Goal: Communication & Community: Share content

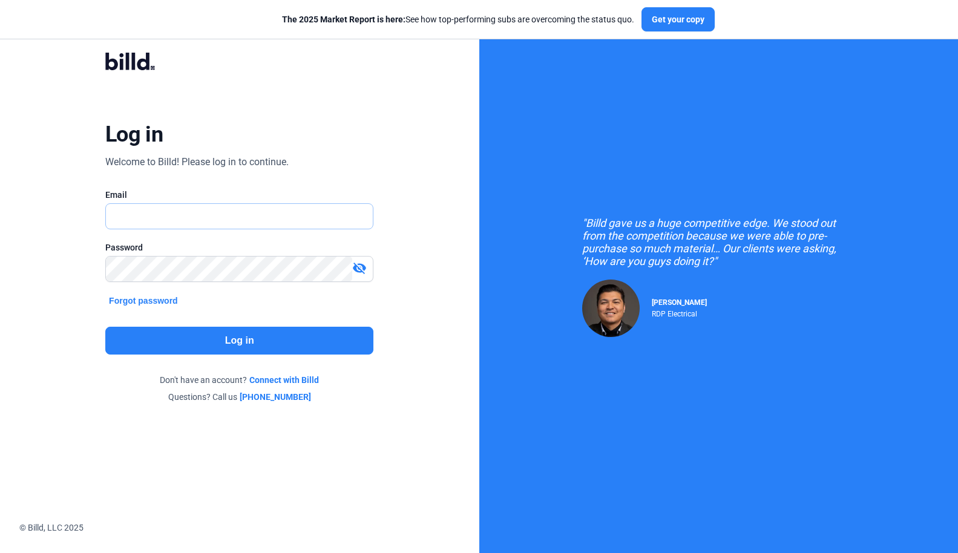
type input "[PERSON_NAME][EMAIL_ADDRESS][DOMAIN_NAME]"
click at [253, 336] on button "Log in" at bounding box center [239, 341] width 268 height 28
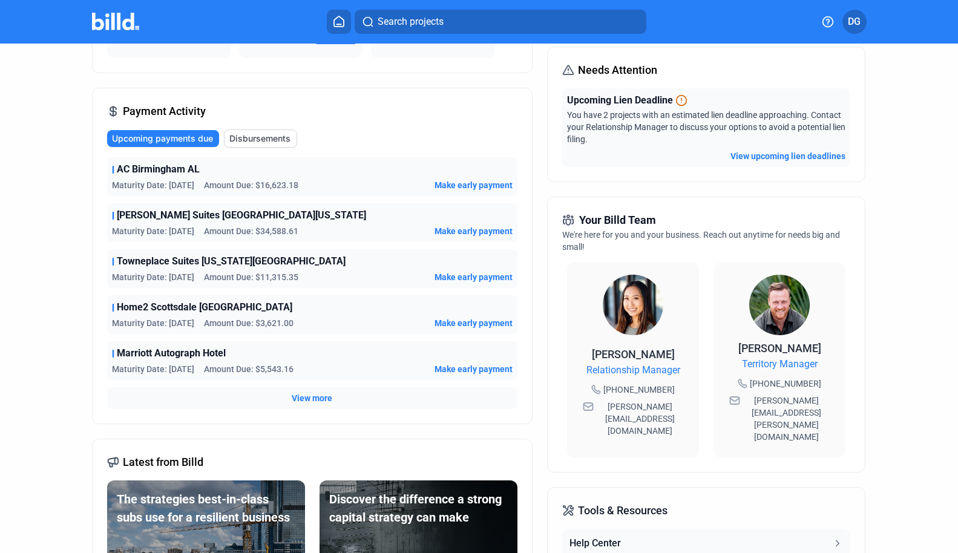
scroll to position [149, 0]
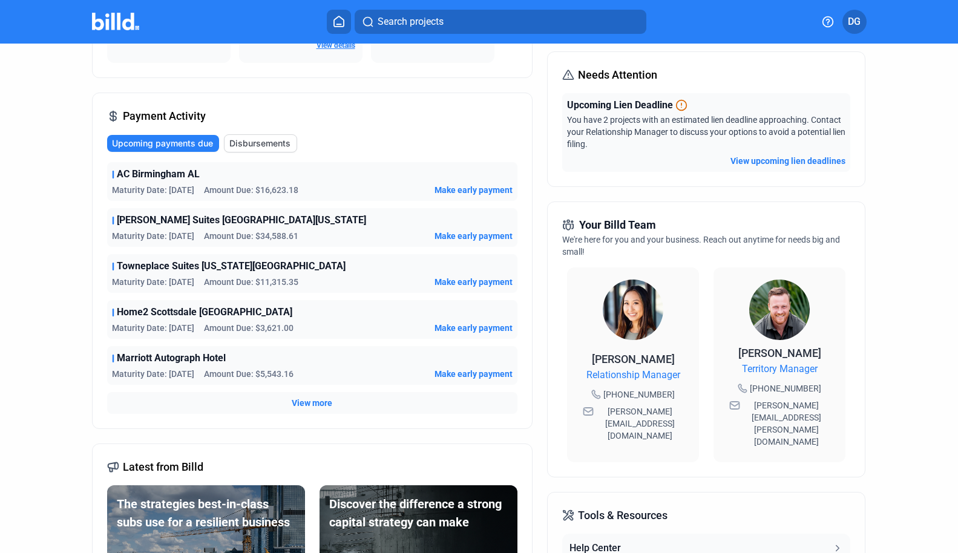
click at [303, 402] on span "View more" at bounding box center [312, 403] width 41 height 12
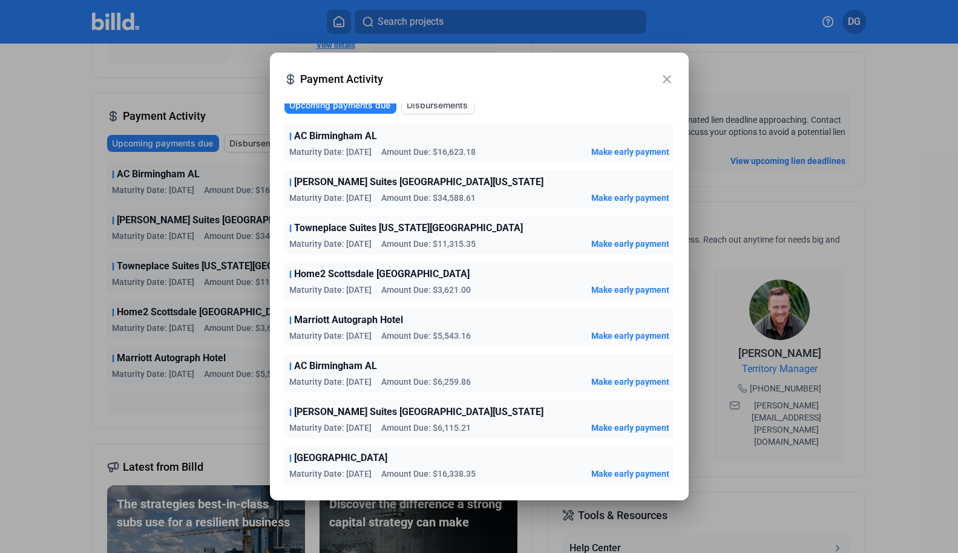
scroll to position [0, 0]
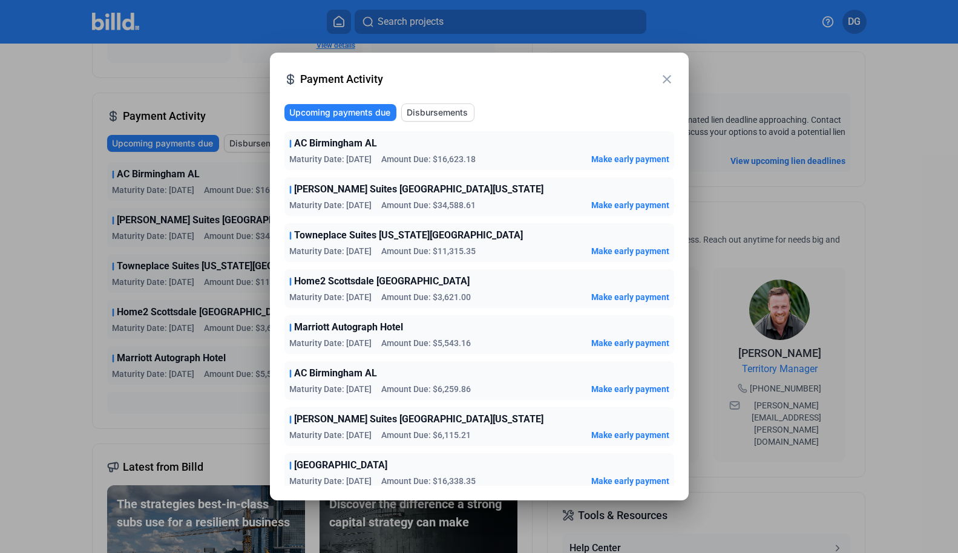
click at [665, 81] on mat-icon "close" at bounding box center [666, 79] width 15 height 15
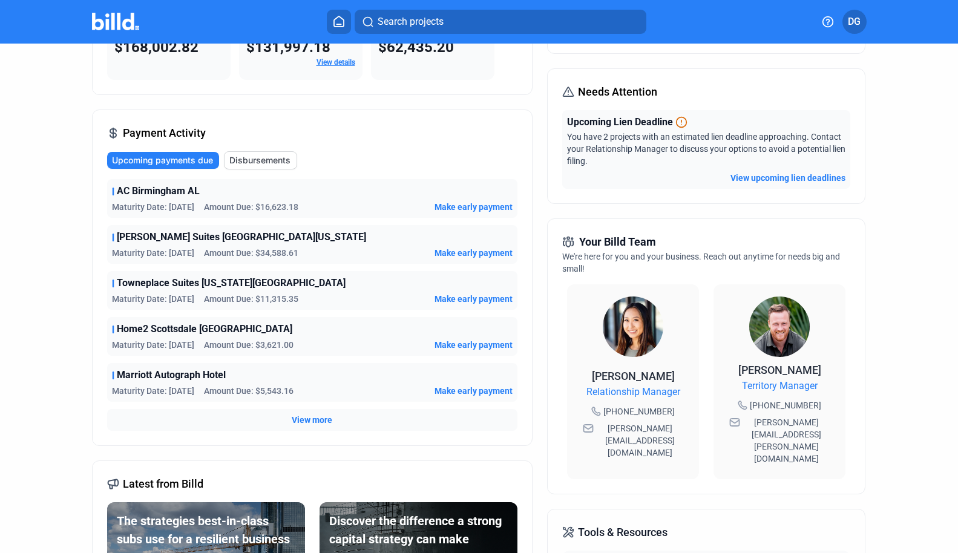
scroll to position [133, 0]
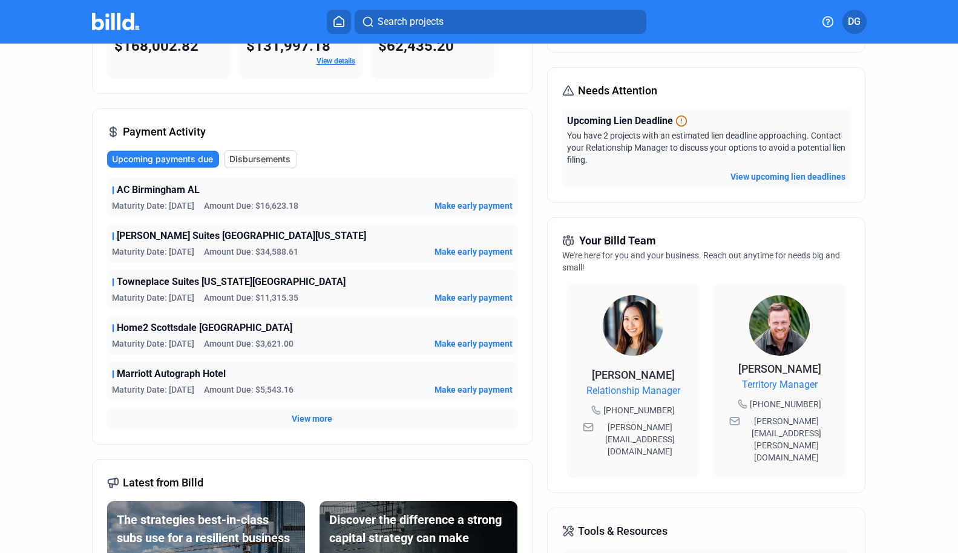
click at [308, 417] on span "View more" at bounding box center [312, 419] width 41 height 12
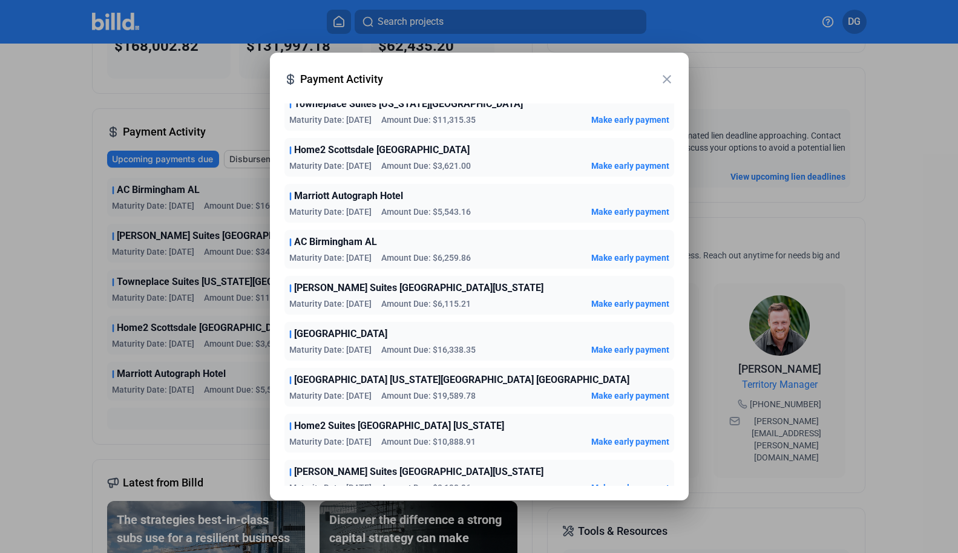
scroll to position [236, 0]
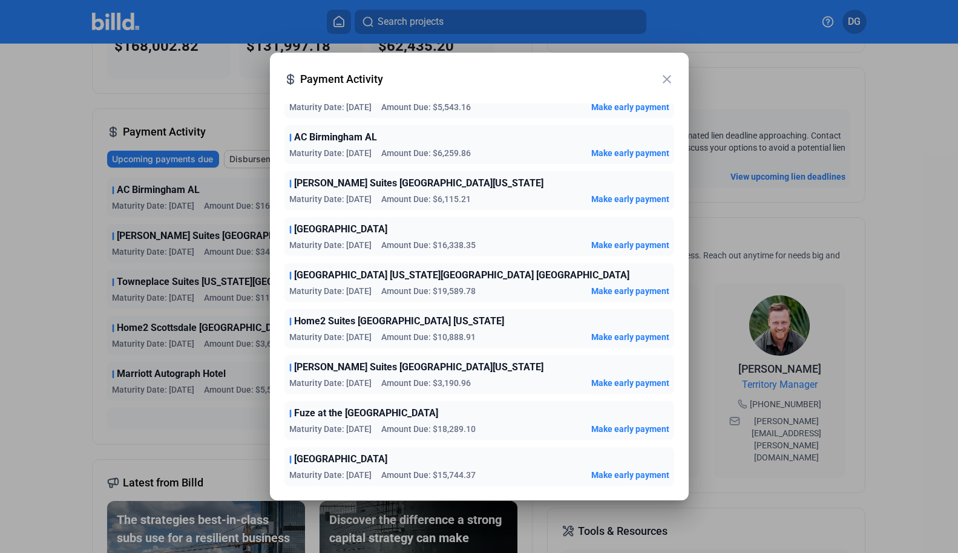
click at [667, 77] on mat-icon "close" at bounding box center [666, 79] width 15 height 15
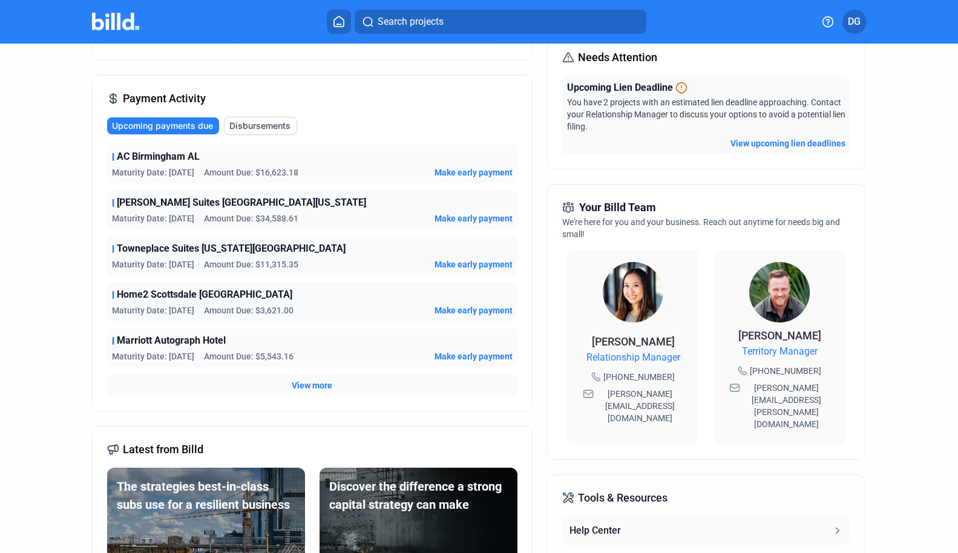
scroll to position [167, 0]
click at [306, 387] on span "View more" at bounding box center [312, 385] width 41 height 12
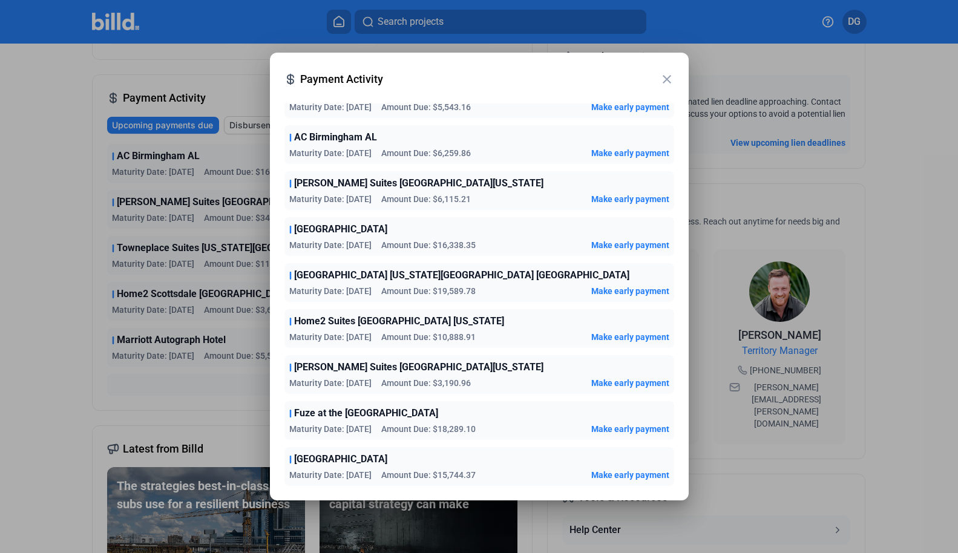
scroll to position [0, 0]
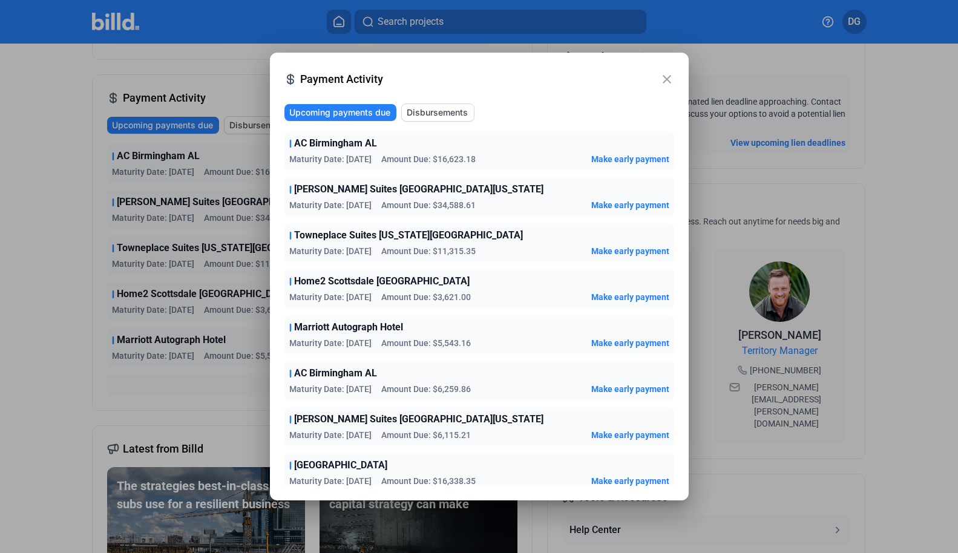
click at [666, 79] on mat-icon "close" at bounding box center [666, 79] width 15 height 15
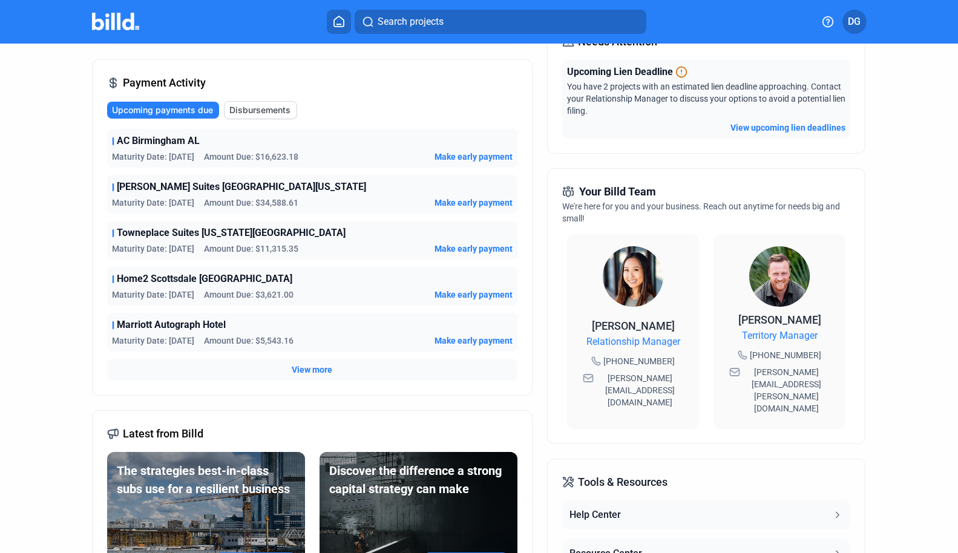
scroll to position [183, 0]
click at [306, 368] on span "View more" at bounding box center [312, 369] width 41 height 12
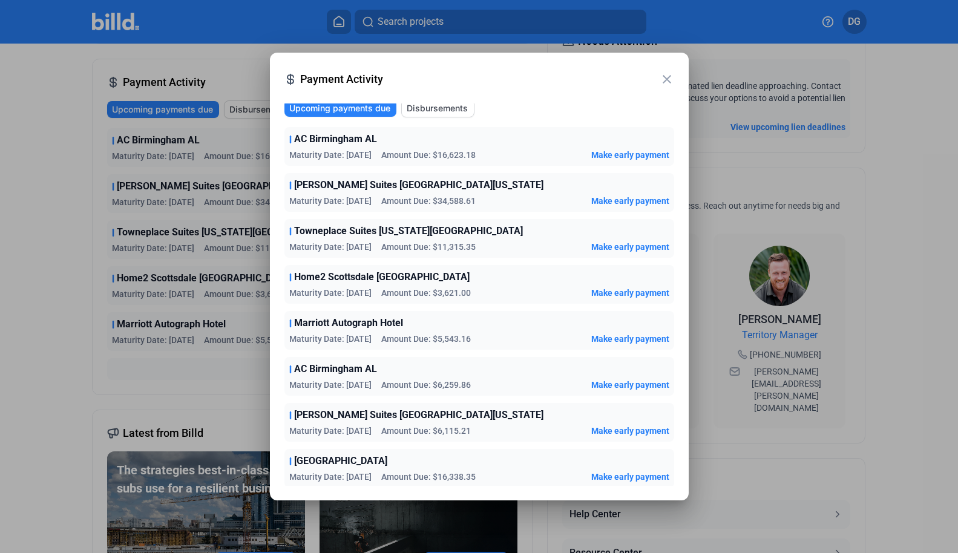
scroll to position [0, 0]
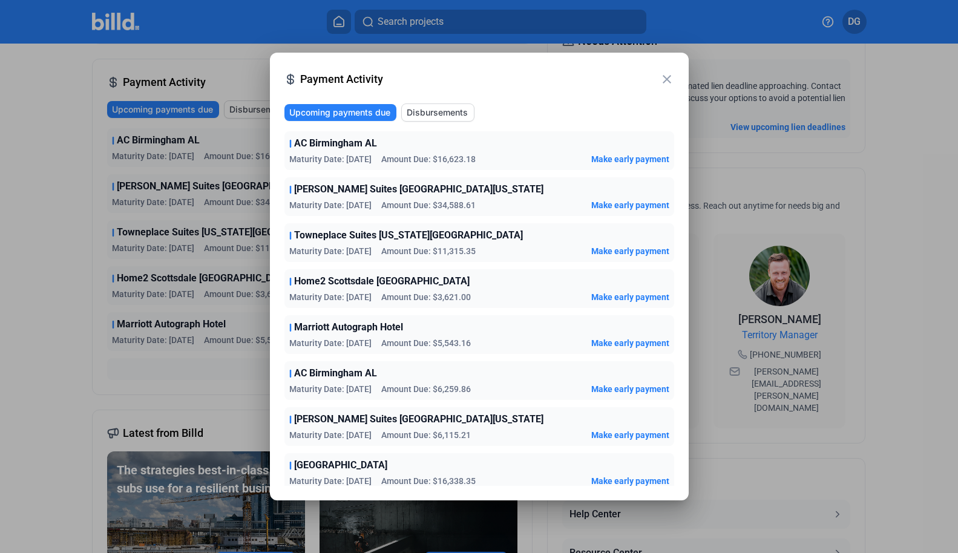
click at [665, 80] on mat-icon "close" at bounding box center [666, 79] width 15 height 15
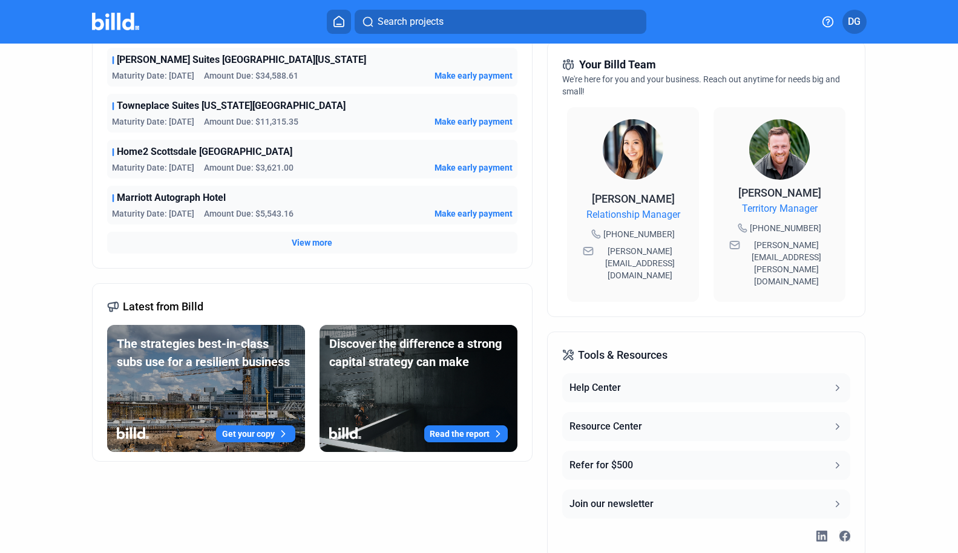
scroll to position [336, 0]
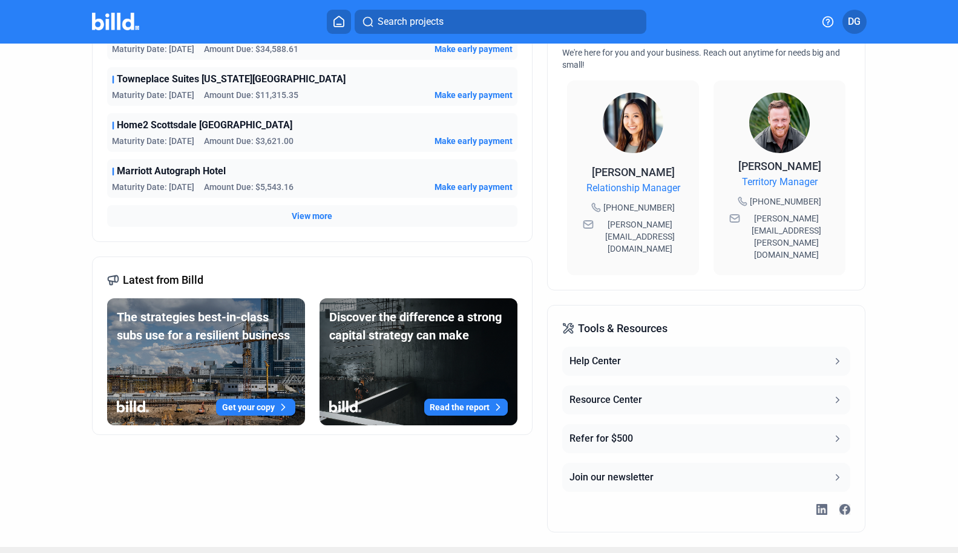
click at [833, 433] on icon at bounding box center [837, 438] width 11 height 11
